Goal: Information Seeking & Learning: Learn about a topic

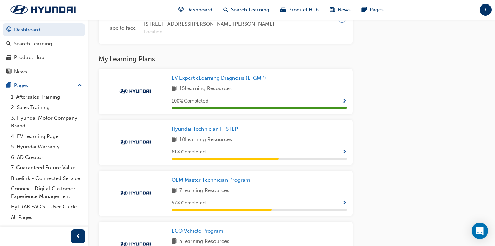
scroll to position [366, 0]
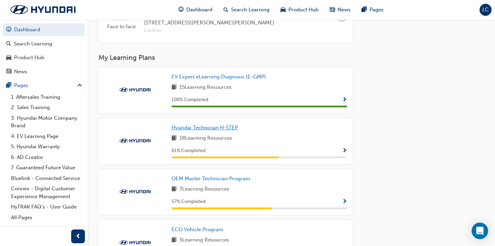
click at [225, 124] on link "Hyundai Technician H-STEP" at bounding box center [206, 128] width 69 height 8
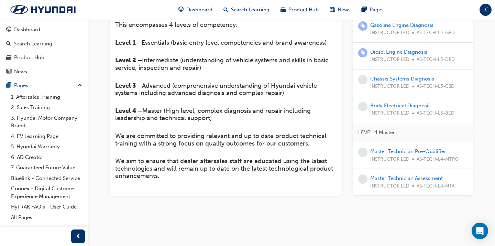
scroll to position [305, 0]
click at [405, 80] on link "Chassis Systems Diagnosis" at bounding box center [402, 79] width 64 height 6
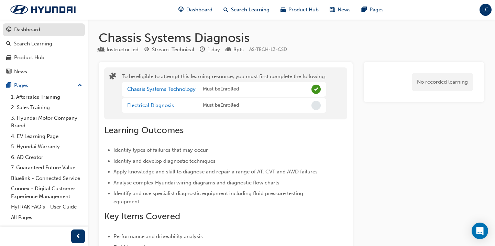
click at [38, 28] on div "Dashboard" at bounding box center [27, 30] width 26 height 8
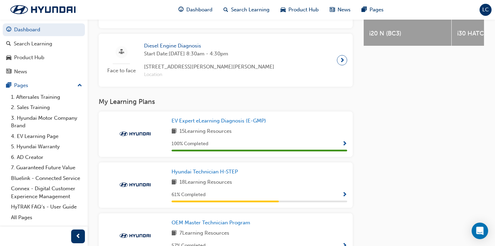
scroll to position [324, 0]
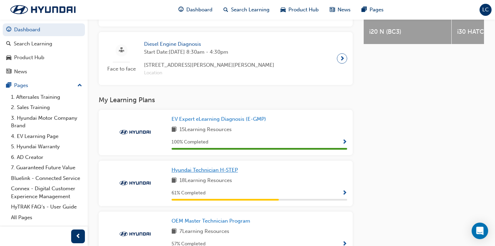
click at [212, 168] on span "Hyundai Technician H-STEP" at bounding box center [205, 170] width 66 height 6
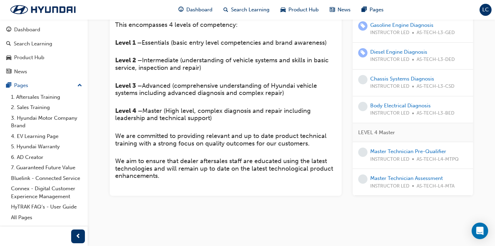
scroll to position [305, 0]
click at [395, 106] on link "Body Electrical Diagnosis" at bounding box center [400, 105] width 60 height 6
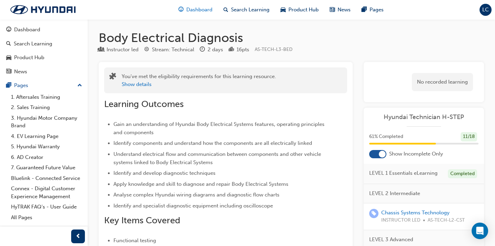
click at [196, 9] on span "Dashboard" at bounding box center [199, 10] width 26 height 8
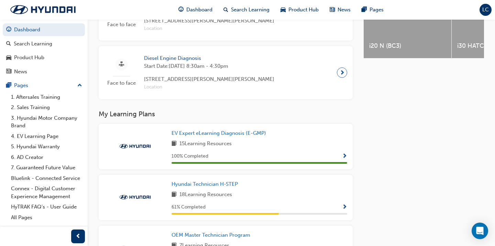
scroll to position [310, 0]
click at [220, 186] on span "Hyundai Technician H-STEP" at bounding box center [205, 183] width 66 height 6
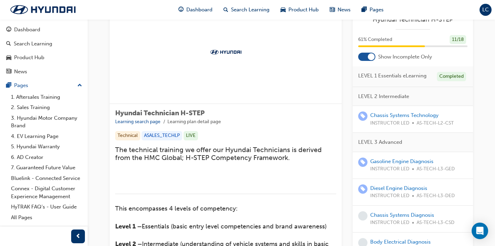
scroll to position [5, 0]
